Goal: Check status: Check status

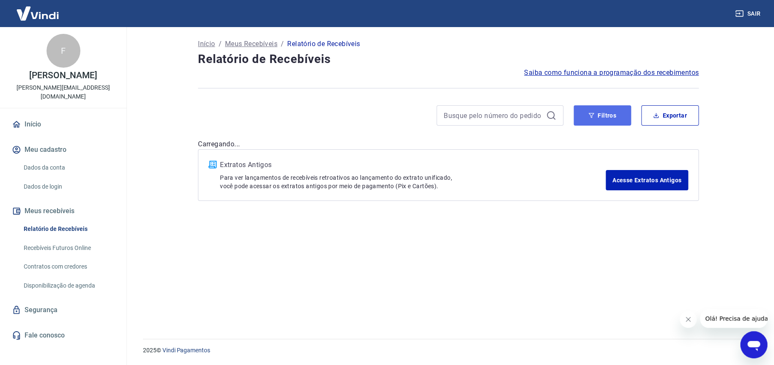
click at [595, 117] on button "Filtros" at bounding box center [602, 115] width 58 height 20
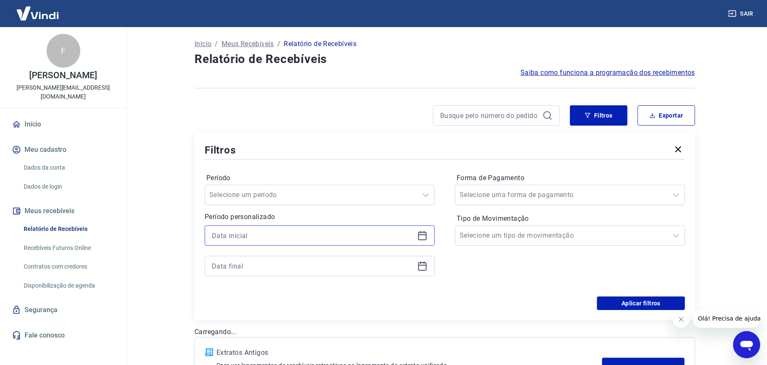
click at [250, 233] on input at bounding box center [313, 235] width 202 height 13
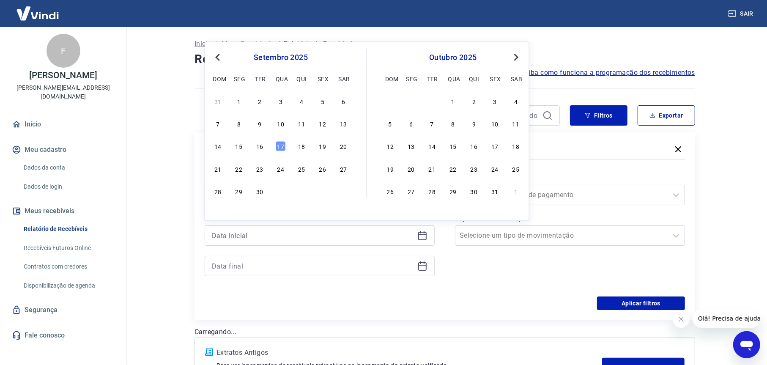
click at [265, 149] on div "14 15 16 17 18 19 20" at bounding box center [281, 146] width 138 height 12
click at [264, 145] on div "16" at bounding box center [260, 146] width 10 height 10
type input "[DATE]"
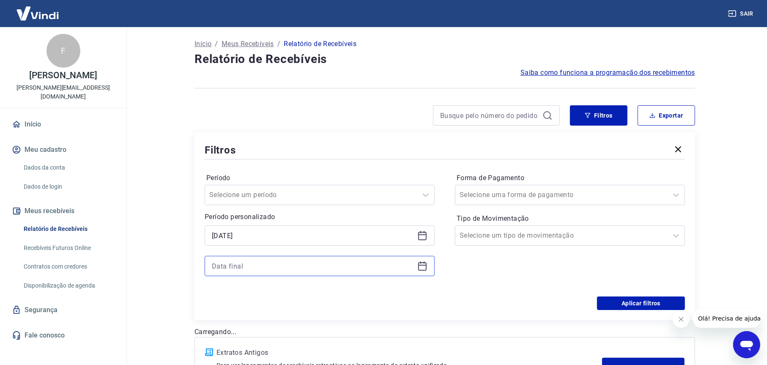
click at [248, 262] on input at bounding box center [313, 266] width 202 height 13
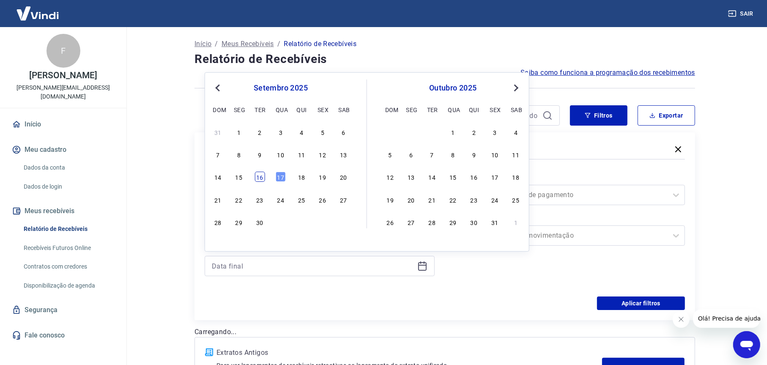
click at [261, 177] on div "16" at bounding box center [260, 177] width 10 height 10
type input "[DATE]"
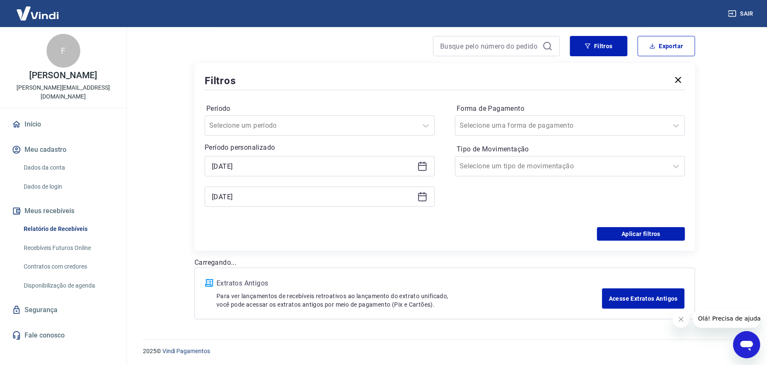
scroll to position [70, 0]
click at [620, 229] on button "Aplicar filtros" at bounding box center [641, 234] width 88 height 14
